Goal: Information Seeking & Learning: Understand process/instructions

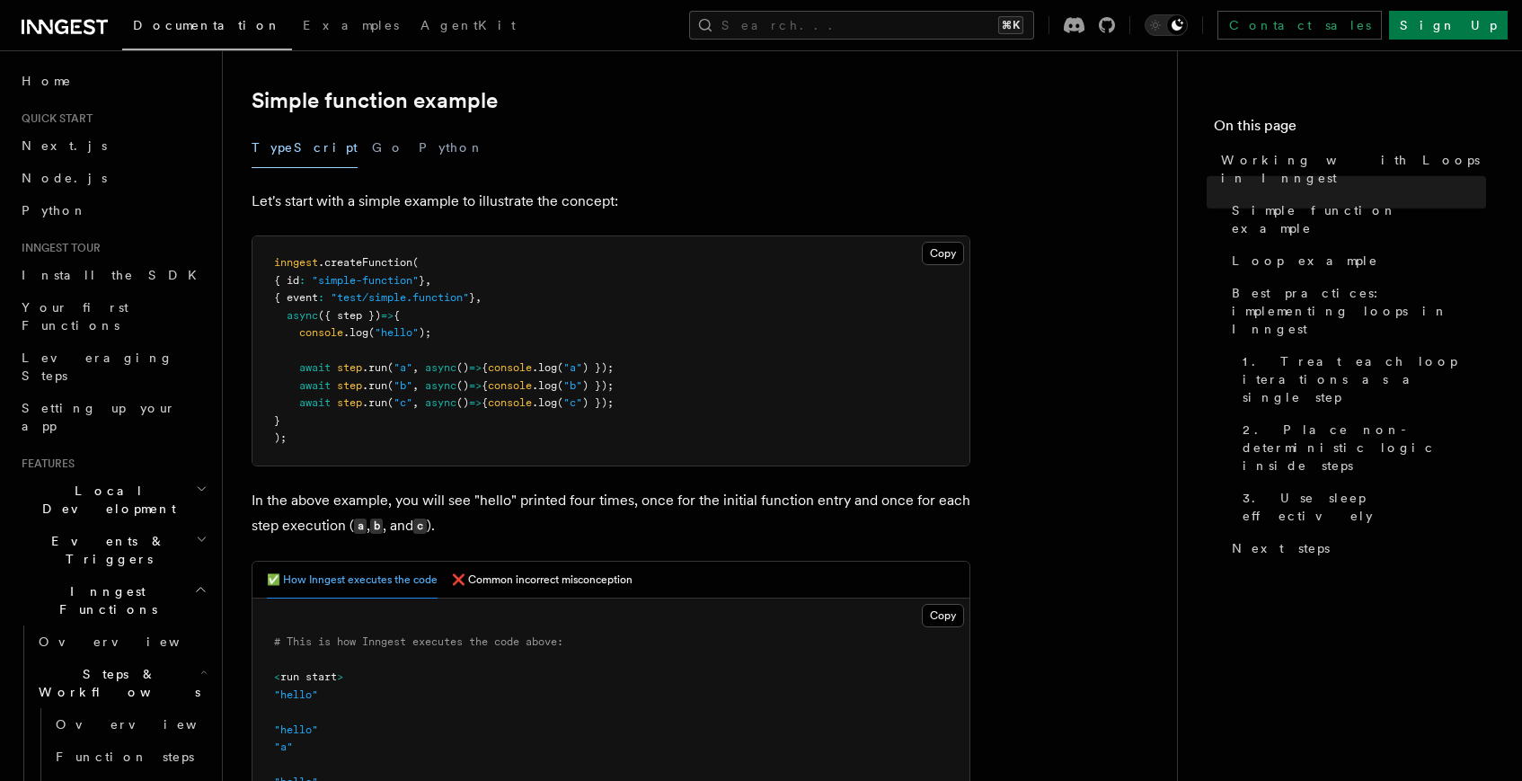
scroll to position [413, 0]
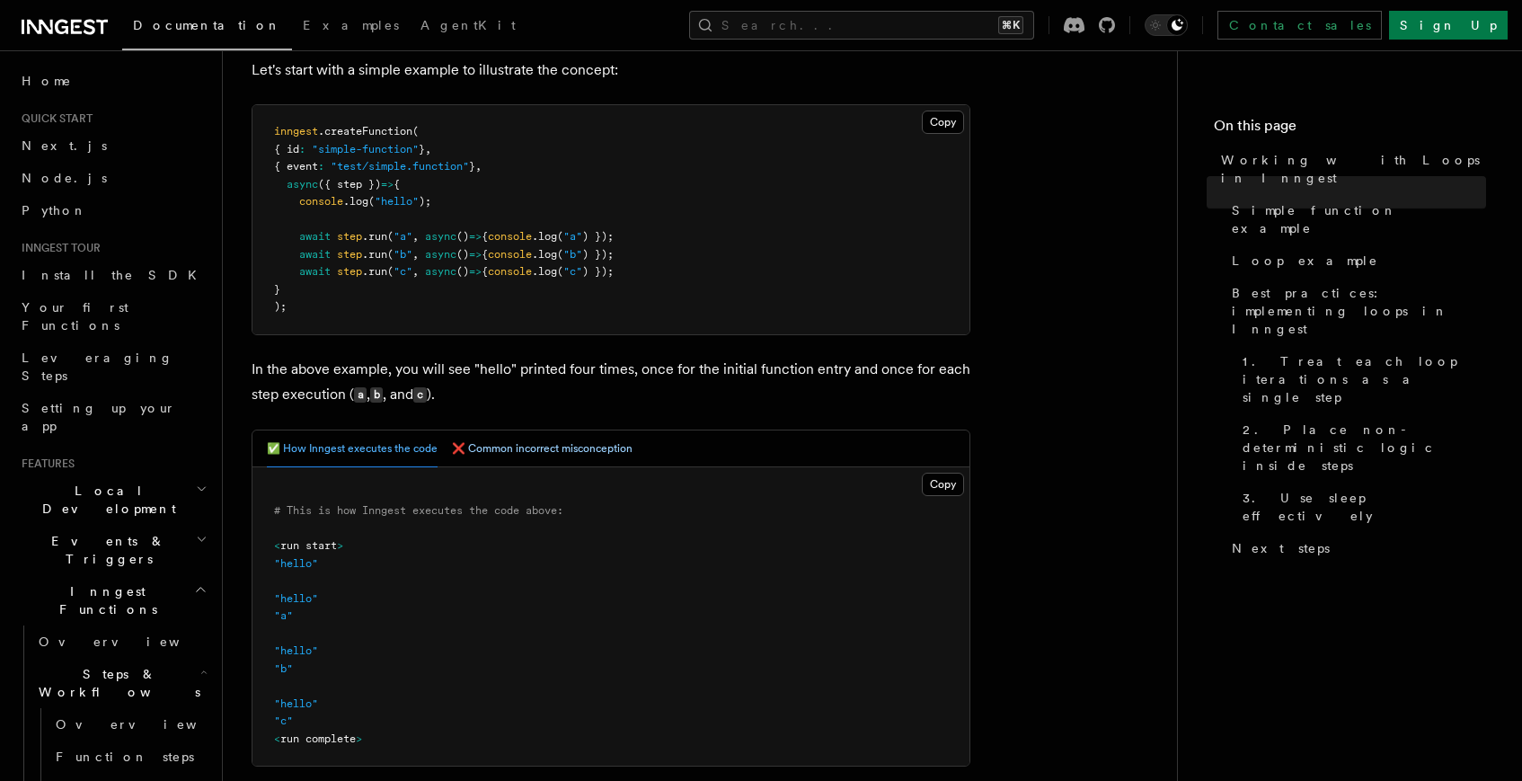
click at [527, 458] on button "❌ Common incorrect misconception" at bounding box center [542, 448] width 181 height 37
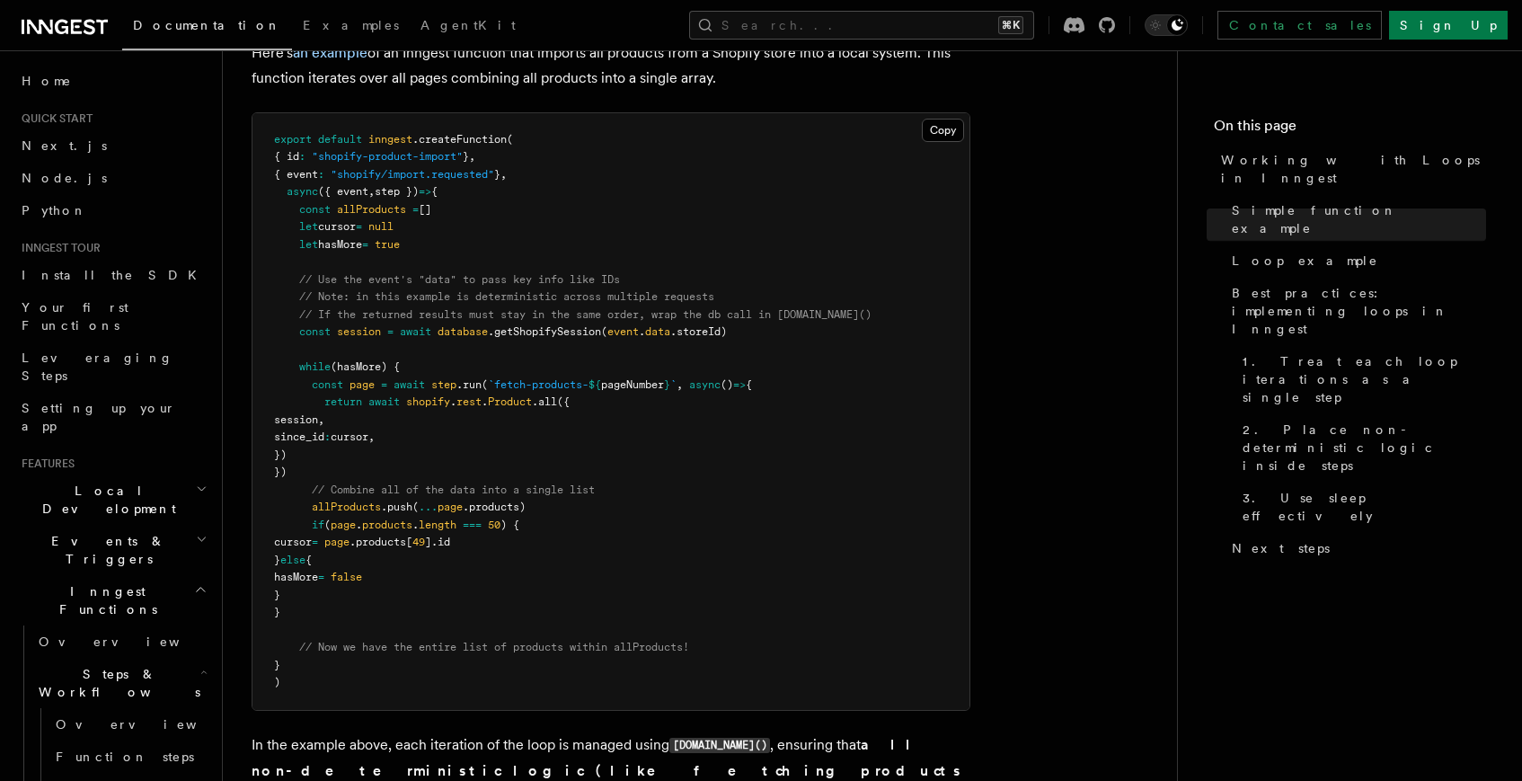
scroll to position [1750, 0]
drag, startPoint x: 385, startPoint y: 479, endPoint x: 304, endPoint y: 387, distance: 122.8
click at [304, 387] on pre "export default inngest .createFunction ( { id : "shopify-product-import" } , { …" at bounding box center [610, 412] width 717 height 596
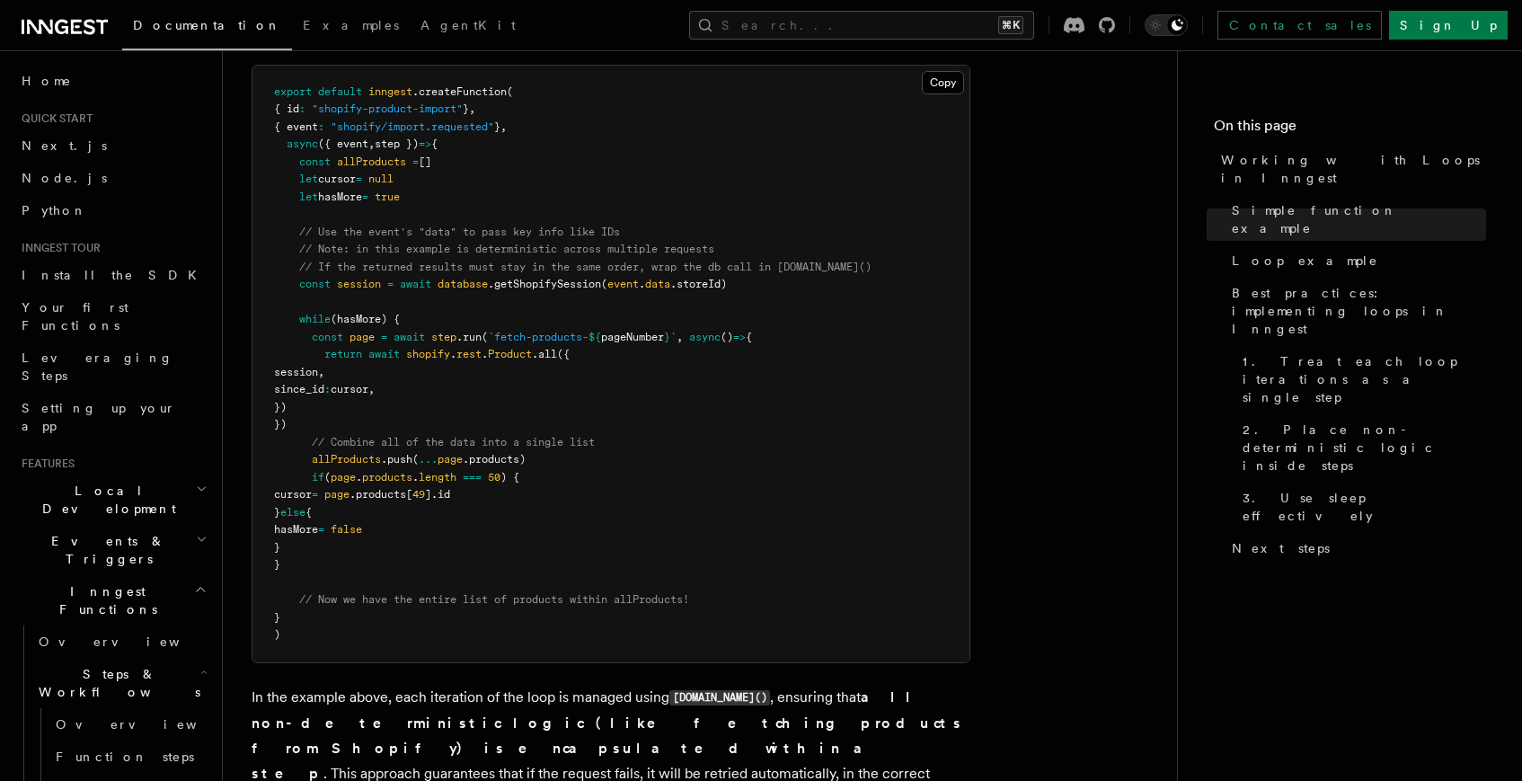
scroll to position [1756, 0]
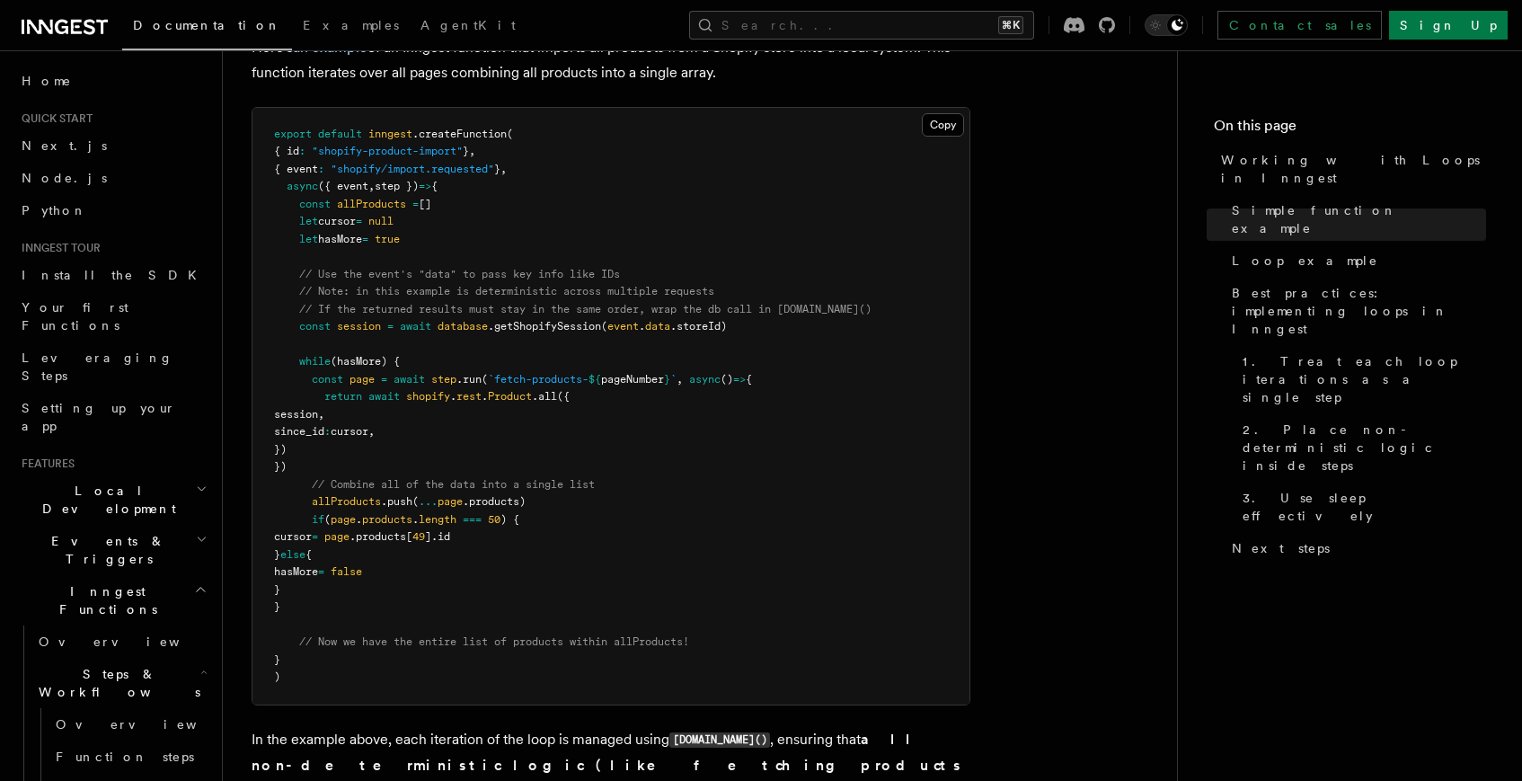
click at [363, 333] on pre "export default inngest .createFunction ( { id : "shopify-product-import" } , { …" at bounding box center [610, 406] width 717 height 596
drag, startPoint x: 287, startPoint y: 365, endPoint x: 420, endPoint y: 364, distance: 133.8
click at [420, 364] on pre "export default inngest .createFunction ( { id : "shopify-product-import" } , { …" at bounding box center [610, 406] width 717 height 596
click at [359, 461] on pre "export default inngest .createFunction ( { id : "shopify-product-import" } , { …" at bounding box center [610, 406] width 717 height 596
drag, startPoint x: 352, startPoint y: 467, endPoint x: 314, endPoint y: 376, distance: 98.3
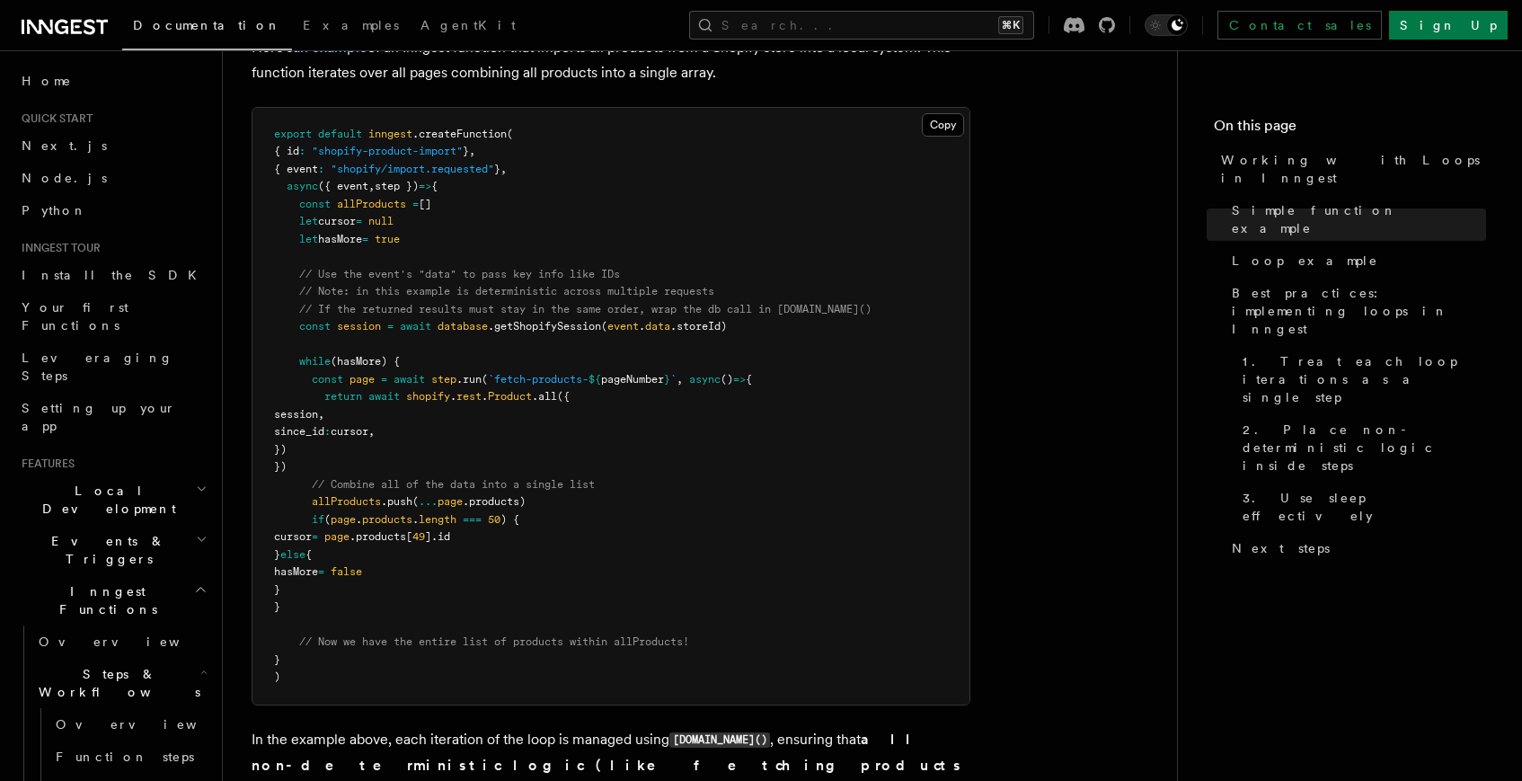
click at [314, 376] on pre "export default inngest .createFunction ( { id : "shopify-product-import" } , { …" at bounding box center [610, 406] width 717 height 596
copy code "const page = await step .run ( `fetch-products- ${ pageNumber } ` , async () =>…"
click at [520, 239] on pre "export default inngest .createFunction ( { id : "shopify-product-import" } , { …" at bounding box center [610, 406] width 717 height 596
